Goal: Transaction & Acquisition: Purchase product/service

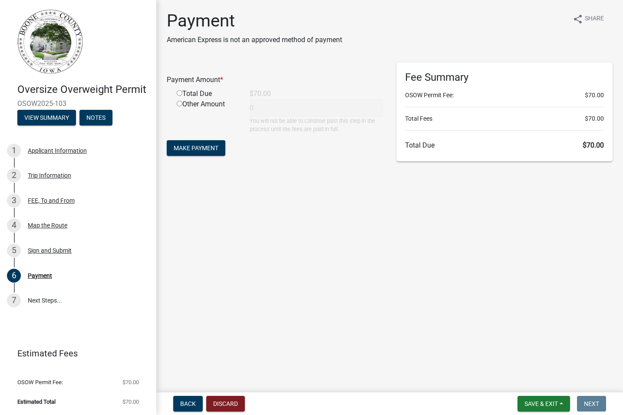
click at [180, 92] on input "radio" at bounding box center [180, 93] width 6 height 6
radio input "true"
type input "70"
click at [196, 149] on span "Make Payment" at bounding box center [196, 148] width 45 height 7
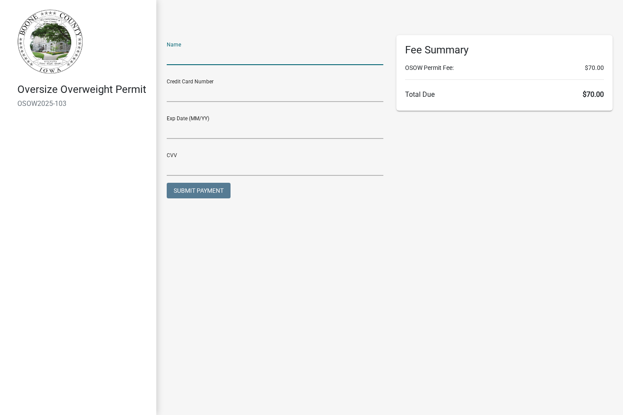
click at [235, 54] on input "text" at bounding box center [275, 56] width 217 height 18
type input "[PERSON_NAME]"
type input "01/27"
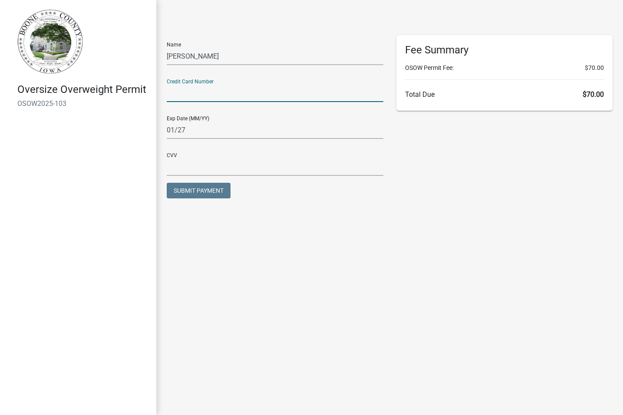
click at [217, 96] on input "text" at bounding box center [275, 93] width 217 height 18
type input "[CREDIT_CARD_NUMBER]"
type input "602"
click at [214, 188] on span "Submit Payment" at bounding box center [199, 190] width 50 height 7
